Goal: Use online tool/utility: Utilize a website feature to perform a specific function

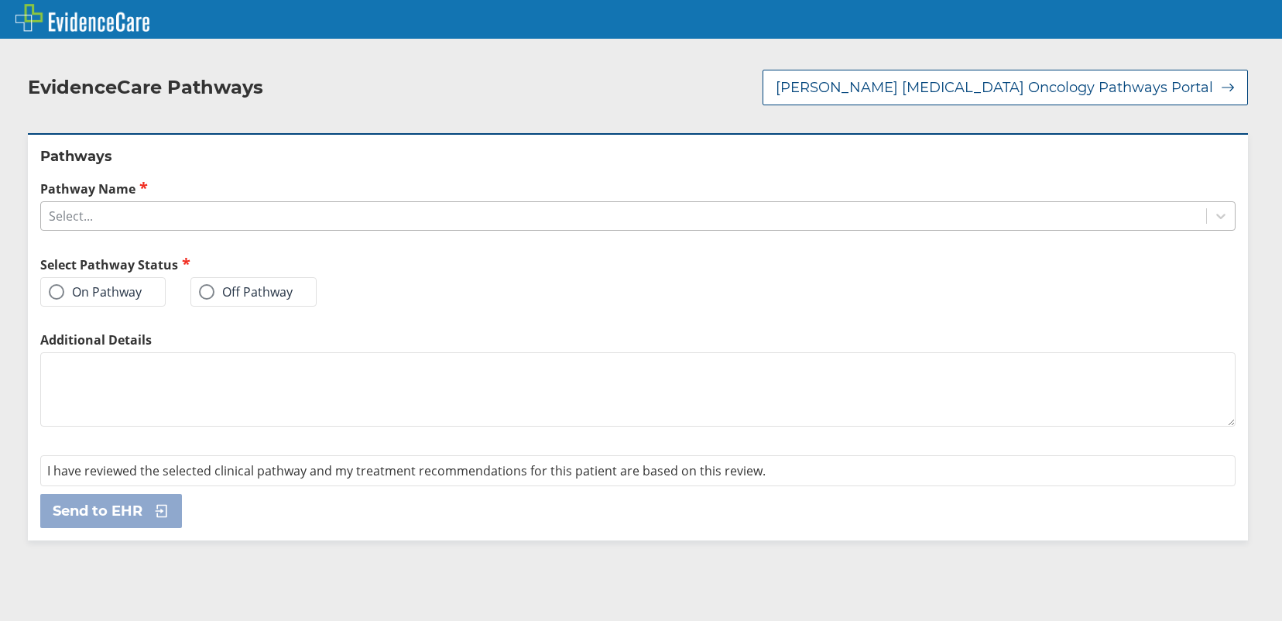
click at [199, 203] on div "Select..." at bounding box center [623, 216] width 1165 height 26
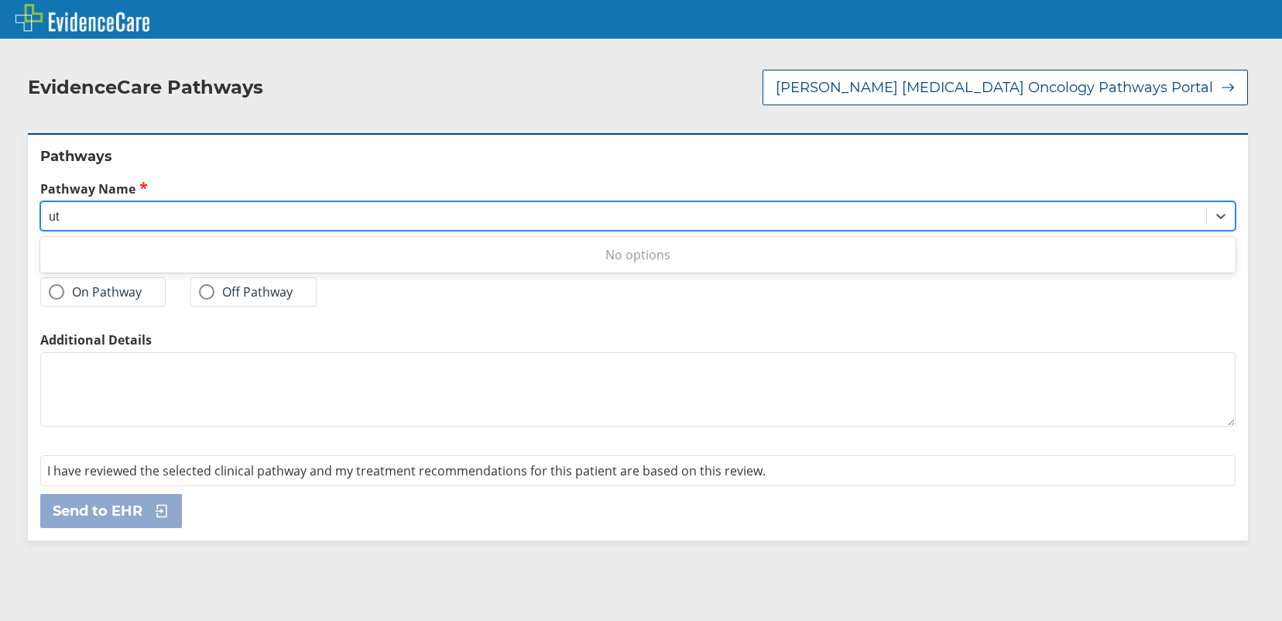
type input "u"
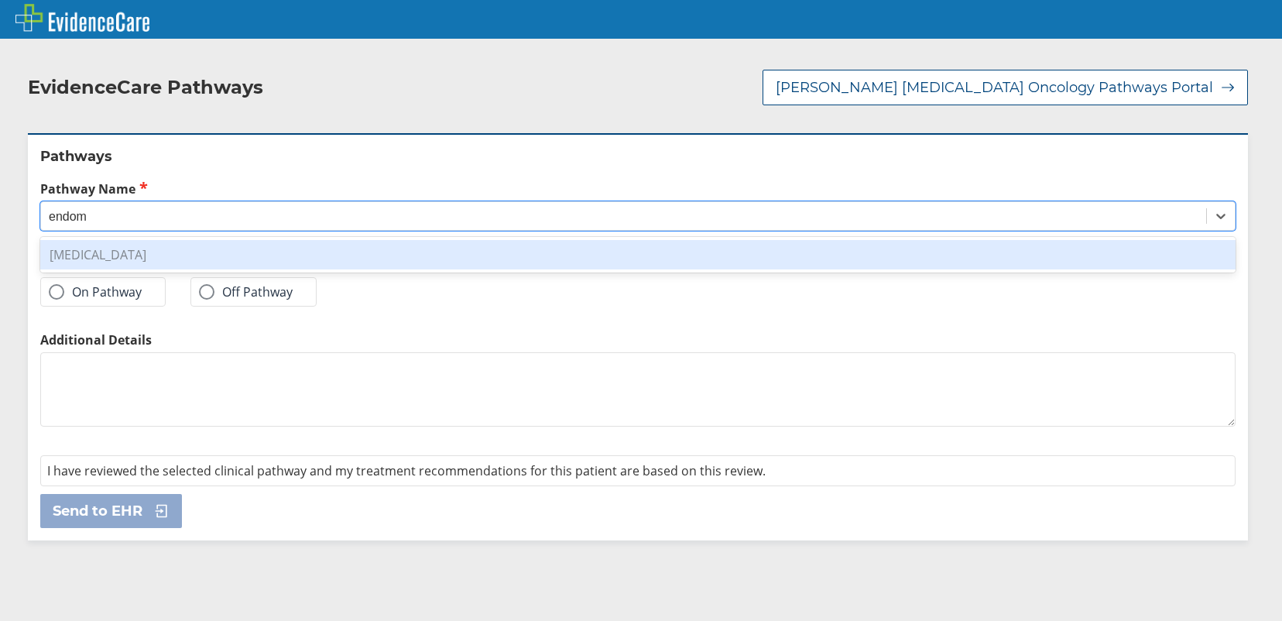
click at [184, 240] on div "[MEDICAL_DATA]" at bounding box center [638, 254] width 1196 height 29
type input "endom"
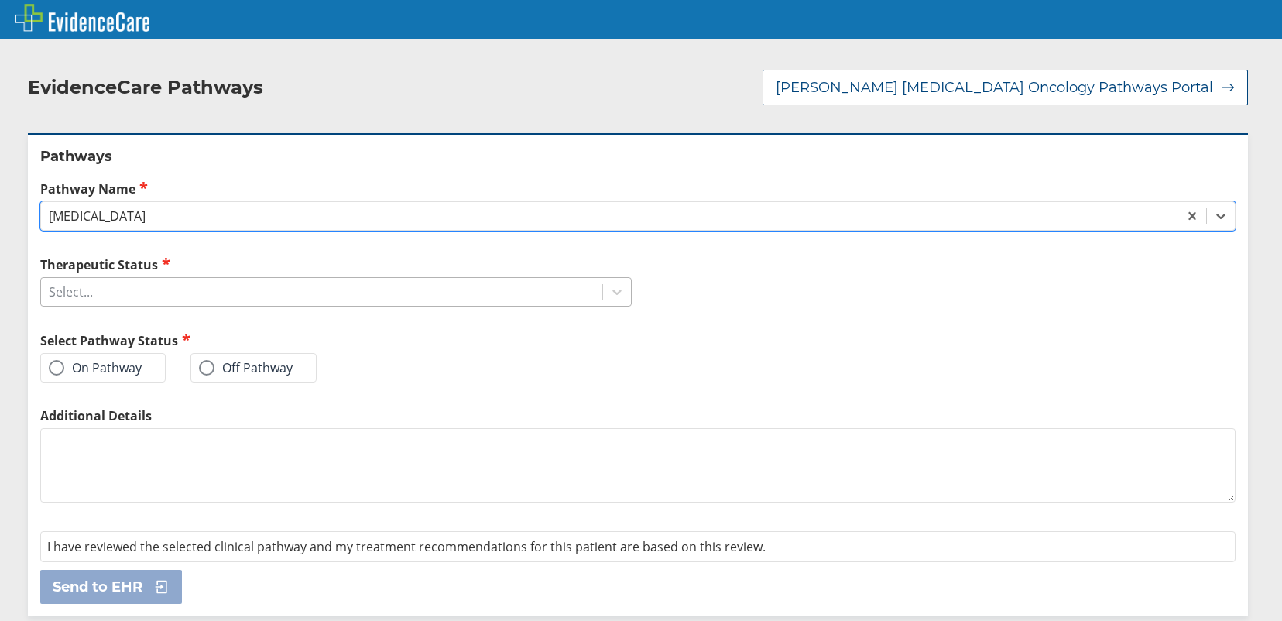
click at [107, 279] on div "Select..." at bounding box center [321, 292] width 561 height 26
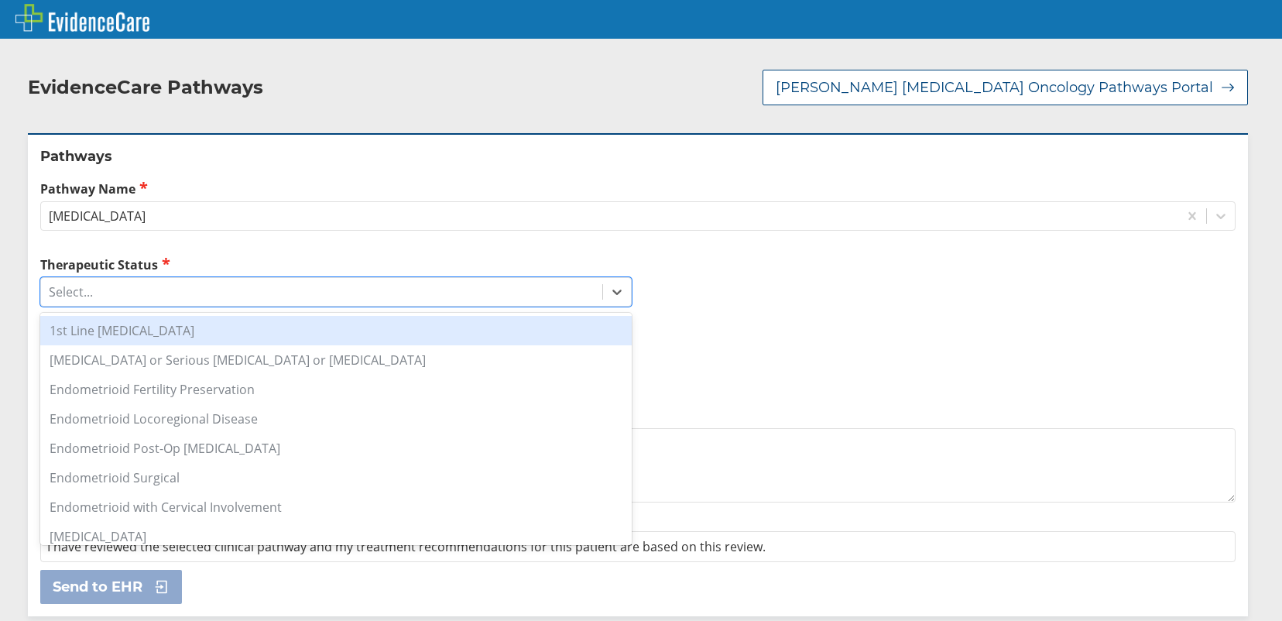
click at [135, 316] on div "1st Line [MEDICAL_DATA]" at bounding box center [336, 330] width 592 height 29
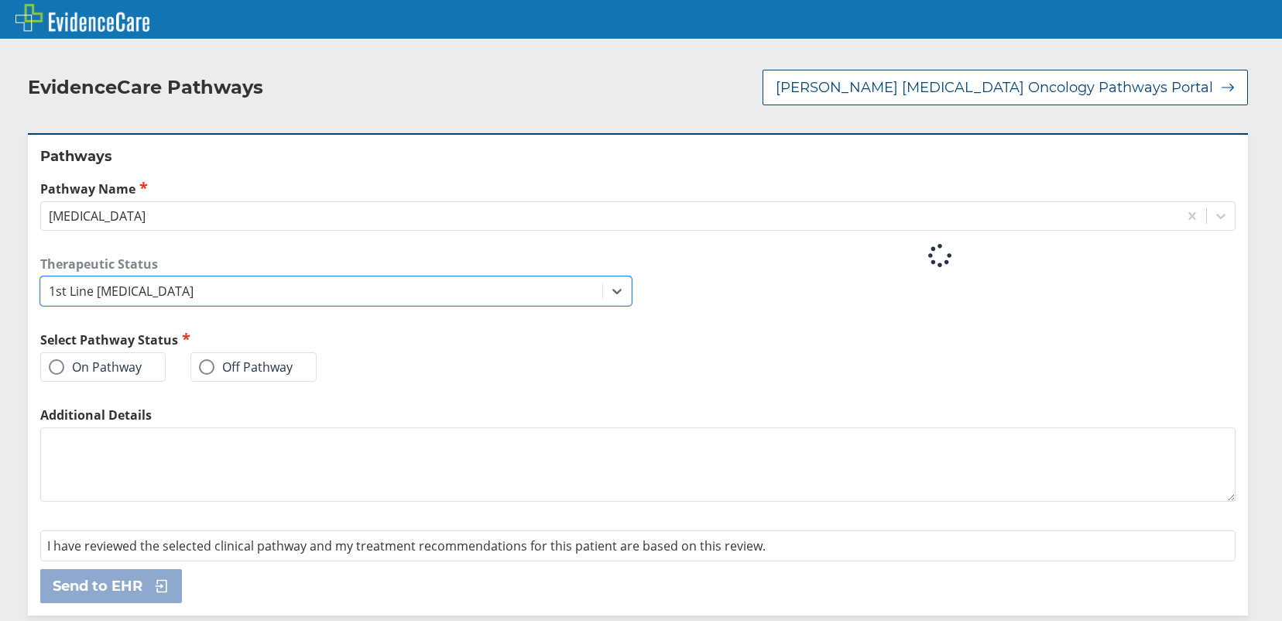
click at [132, 359] on label "On Pathway" at bounding box center [95, 366] width 93 height 15
click at [0, 0] on input "On Pathway" at bounding box center [0, 0] width 0 height 0
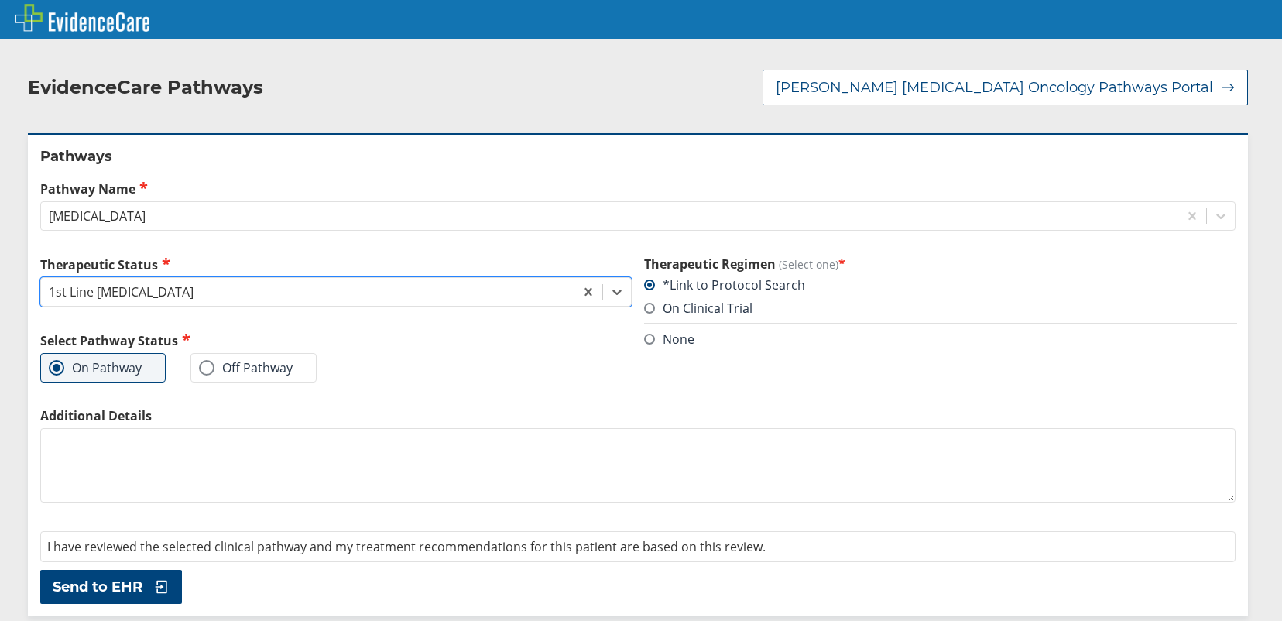
click at [105, 578] on span "Send to EHR" at bounding box center [98, 587] width 90 height 19
